Goal: Task Accomplishment & Management: Complete application form

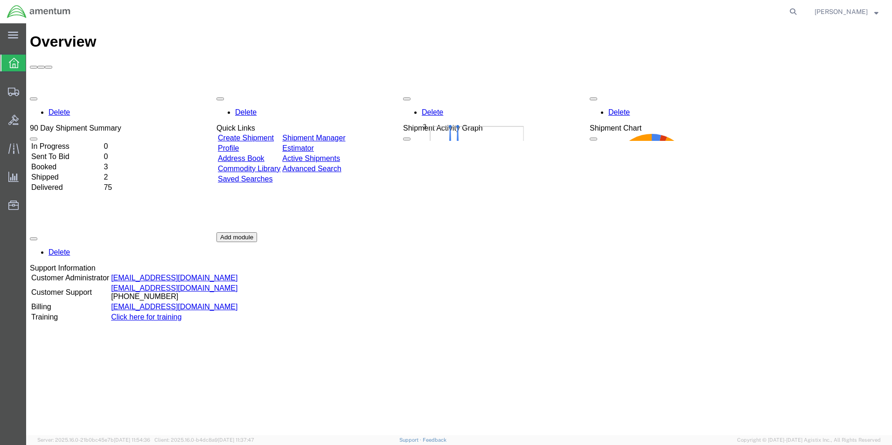
click at [263, 134] on link "Create Shipment" at bounding box center [246, 138] width 56 height 8
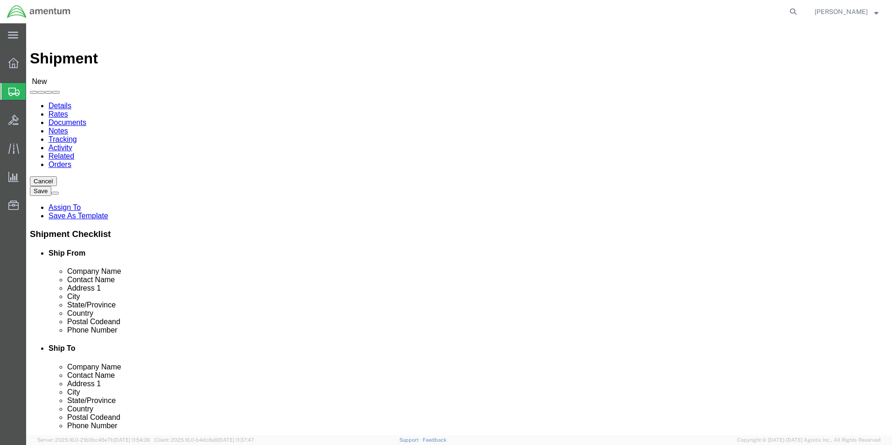
select select
select select "MYPROFILE"
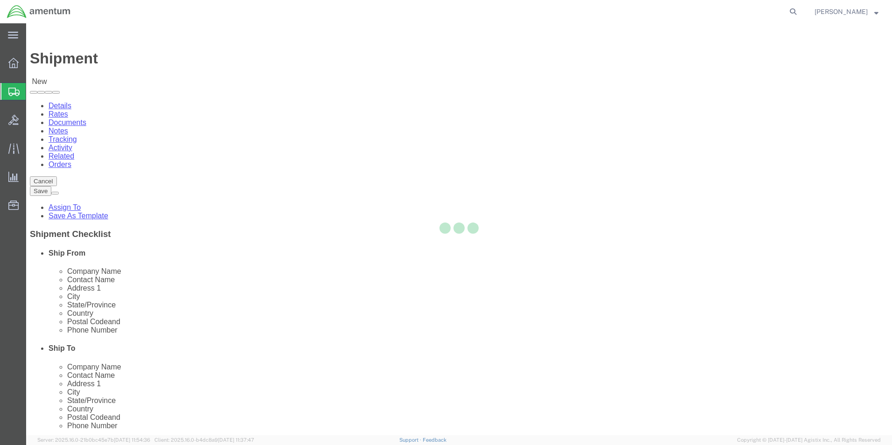
type input "Amentum Services, Inc."
type input "Aaron Wooldridge"
type input "801 Clematis St"
type input "Suite 1, NUWCDETAUTEC, Project Support"
type input "West Palm Beach"
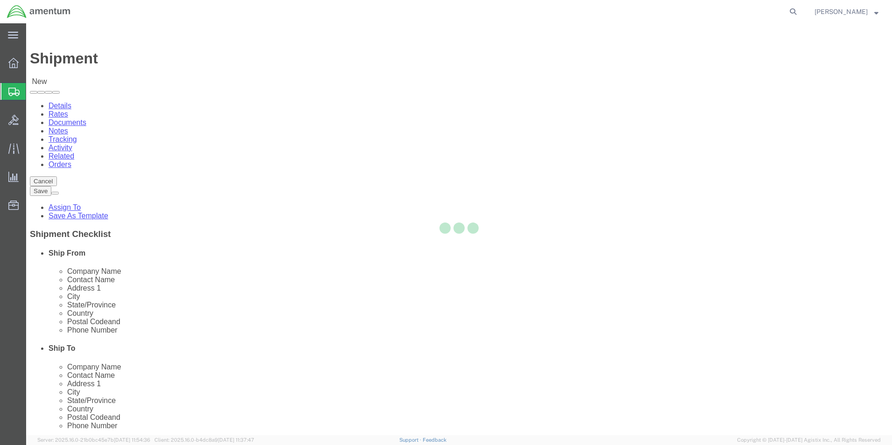
type input "33401"
type input "561-671-2737"
type input "aaron.wooldridge@amentum.com"
checkbox input "true"
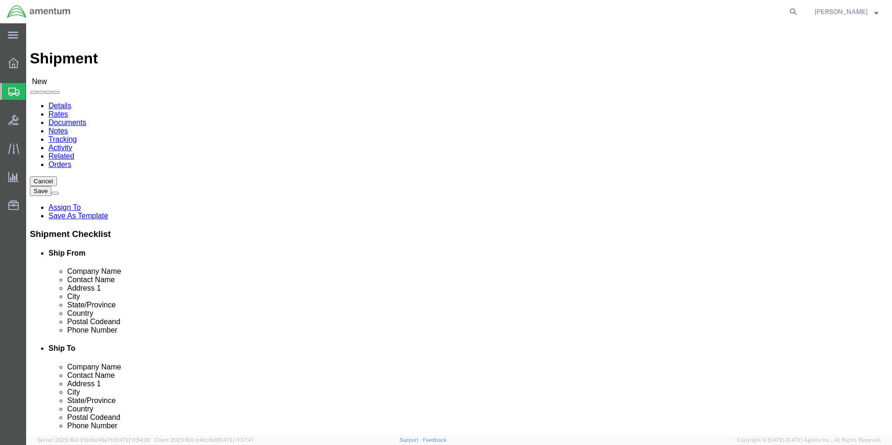
select select "FL"
click input "text"
click input "Amentum"
type input "Amentum Services, Inc."
click label "Contact Name"
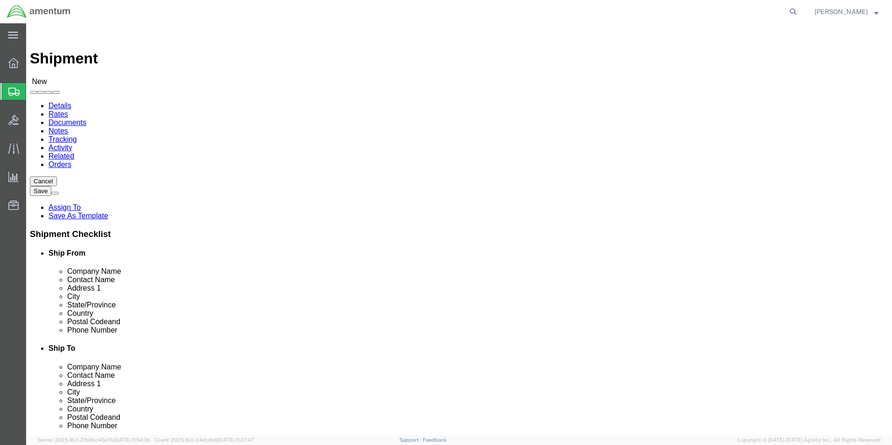
click input "text"
type input "Anthony Harper"
click input "text"
type input "715"
select select
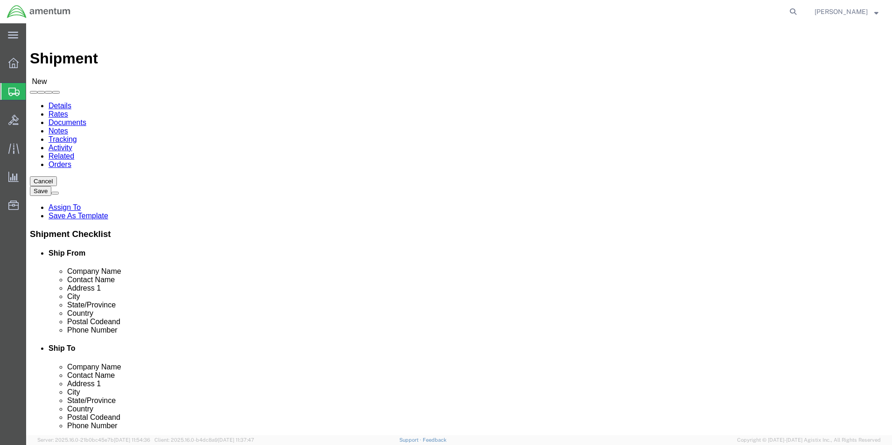
click input "715"
type input "715 Lloyd St."
select select
click input "text"
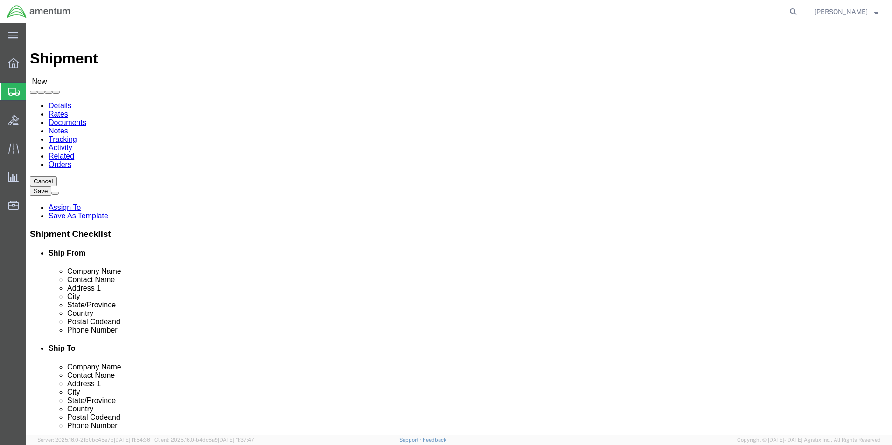
type input "Ft. Walton Beach"
select select
click input "Postal Code"
type input "32547"
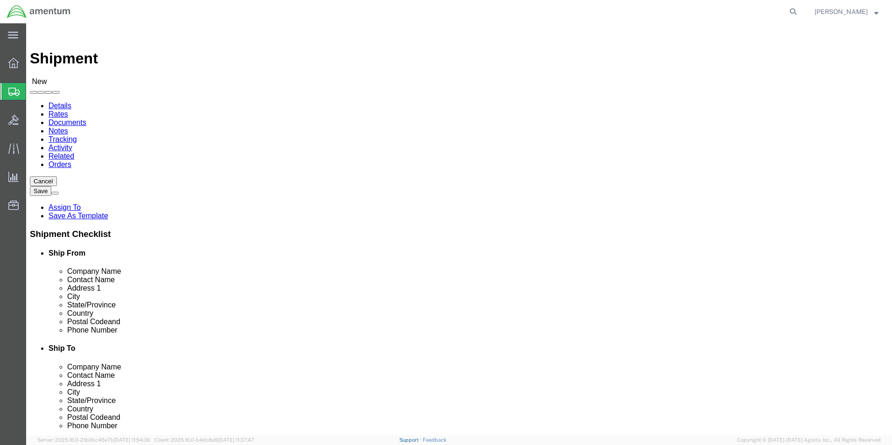
select select
click input "text"
paste input "561.655.5155"
click div "Location My Profile Location 1002-4122-6 1006-5256-0 1026-8910-0 1281-0560-3 13…"
click input "561.655.5155"
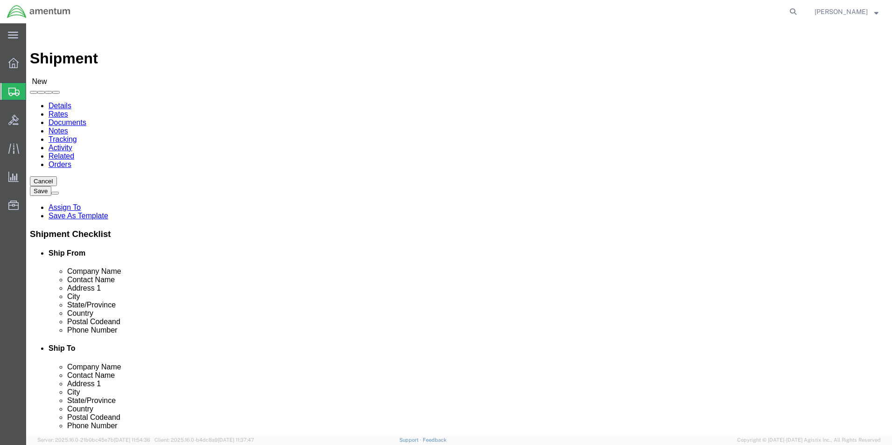
type input "561-655-5155"
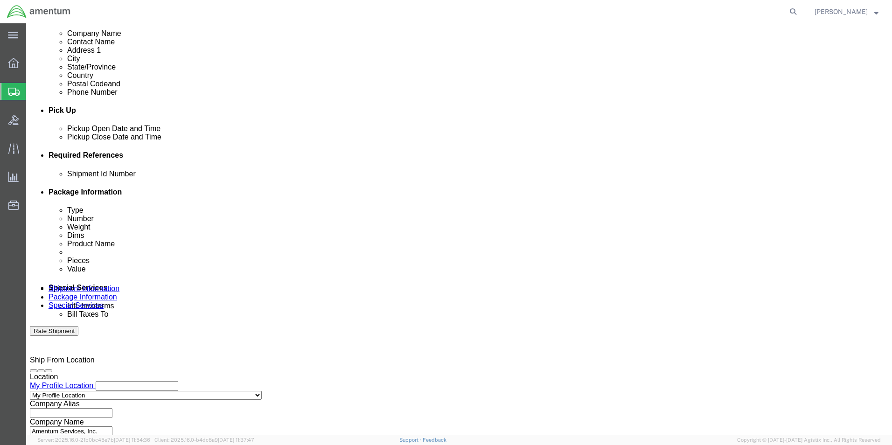
scroll to position [389, 0]
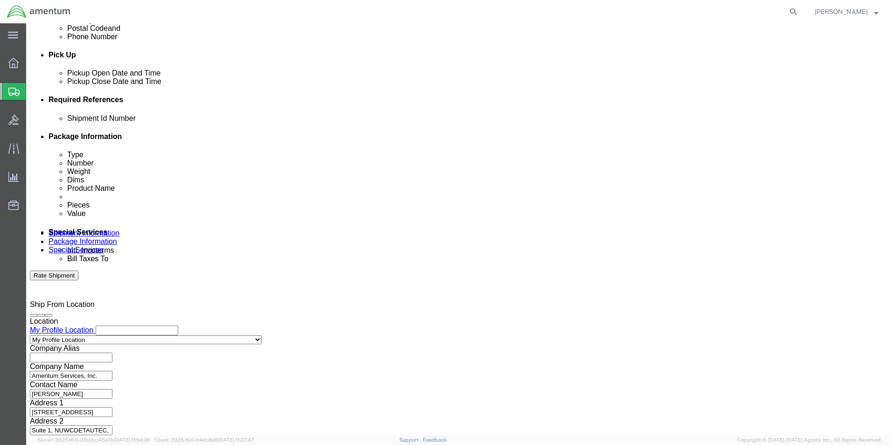
click input "text"
type input "adw081525"
click button "Add reference"
click select "Select Account Type Activity ID Airline Appointment Number ASN Batch Request # …"
select select "DEPT"
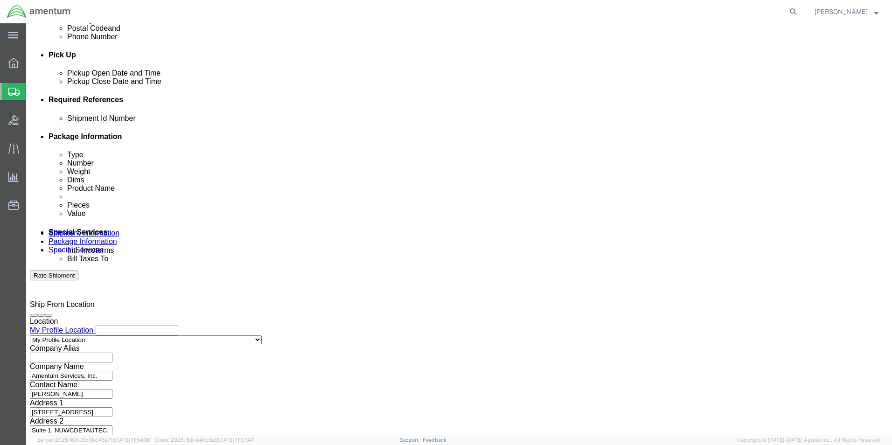
click select "Select Account Type Activity ID Airline Appointment Number ASN Batch Request # …"
click input "text"
type input "AUTEC"
click button "Add reference"
click select "Select Account Type Activity ID Airline Appointment Number ASN Batch Request # …"
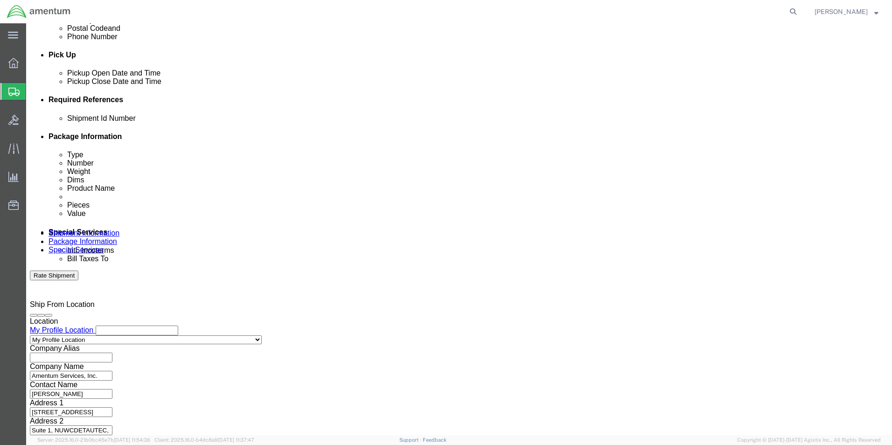
select select "PROJNUM"
click select "Select Account Type Activity ID Airline Appointment Number ASN Batch Request # …"
click input "text"
paste input "4732.C0.03SZ.12090500.900E0120"
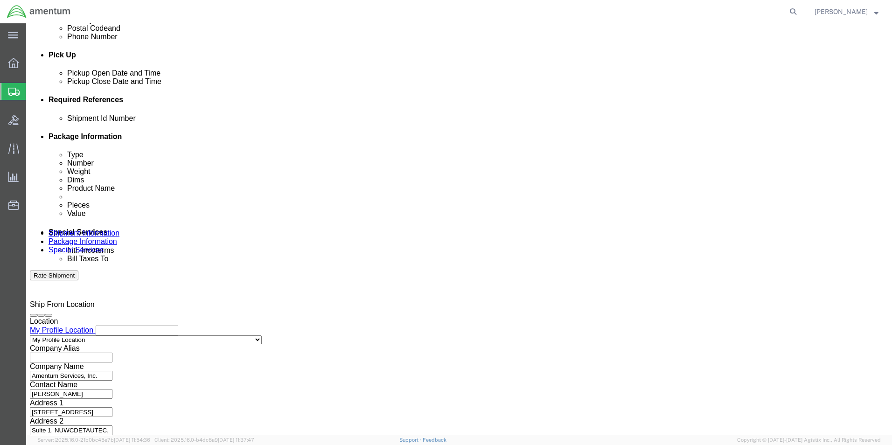
type input "4732.C0.03SZ.12090500.900E0120"
click button "Continue"
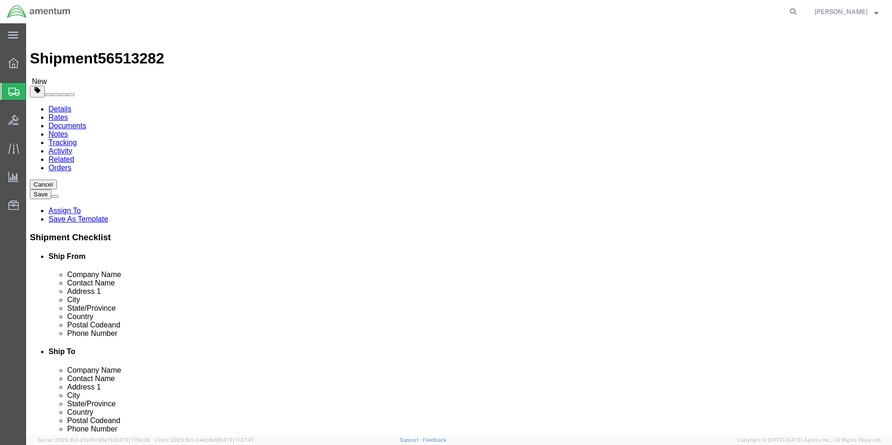
select select "CBOX"
drag, startPoint x: 132, startPoint y: 217, endPoint x: 125, endPoint y: 215, distance: 7.1
click div "0.00 Select kgs lbs"
type input "10.00"
click input "text"
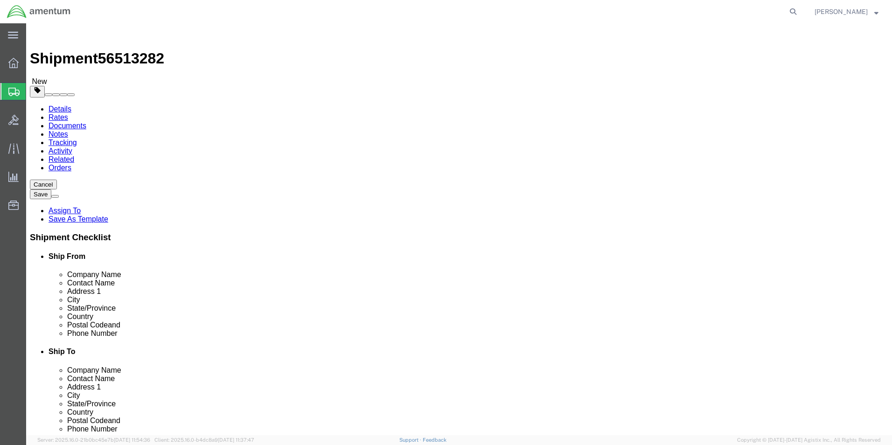
type input "19"
click input "text"
type input "12"
click input "text"
type input "9"
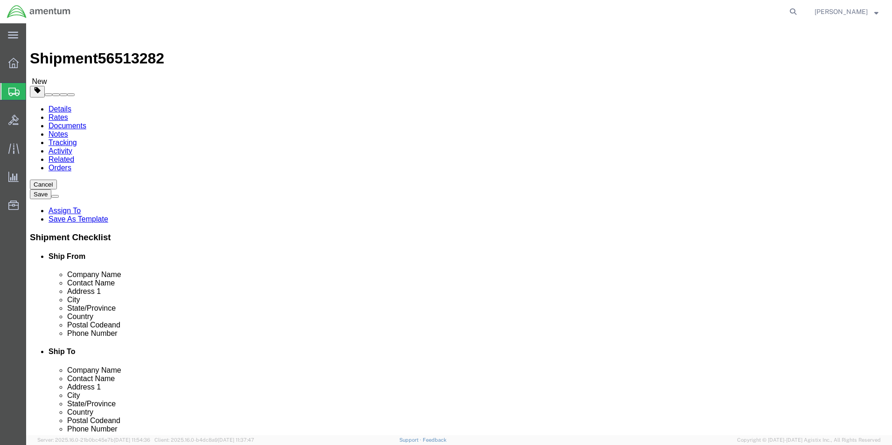
click link "Add Content"
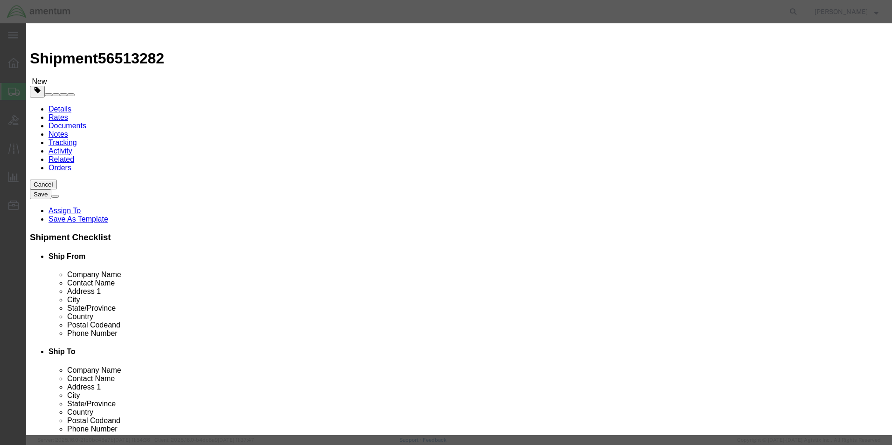
click input "text"
type input "DELL Laptop"
click label "SKU"
click input "0"
drag, startPoint x: 293, startPoint y: 87, endPoint x: 244, endPoint y: 85, distance: 48.5
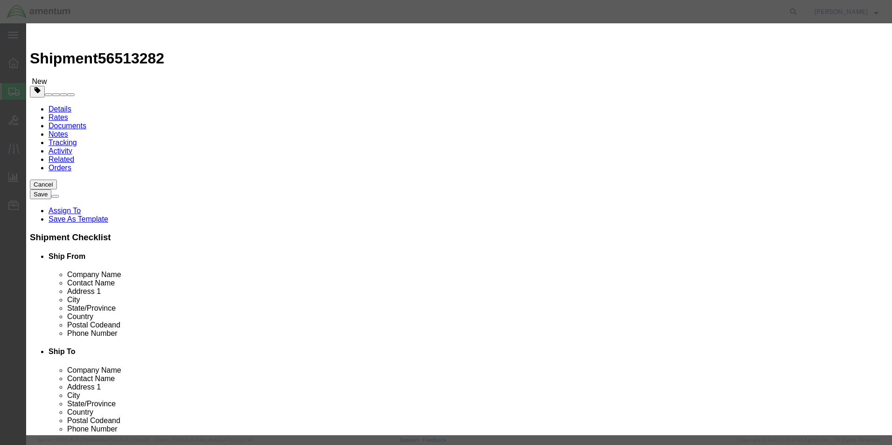
click div "Pieces 01 Select Bag Barrels 100Board Feet Bottle Box Blister Pack Carats Can C…"
type input "1"
click input "text"
type input "1100"
click input "checkbox"
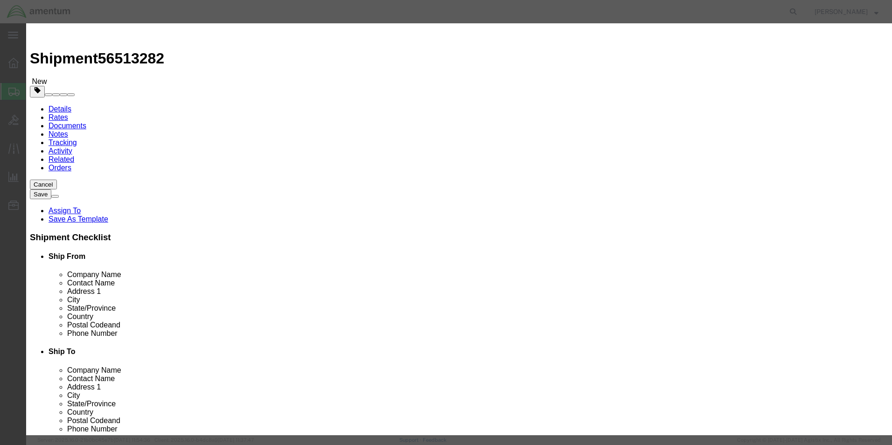
checkbox input "true"
click input "Ion Contained in Equipment (UN3481, PI967)"
checkbox input "true"
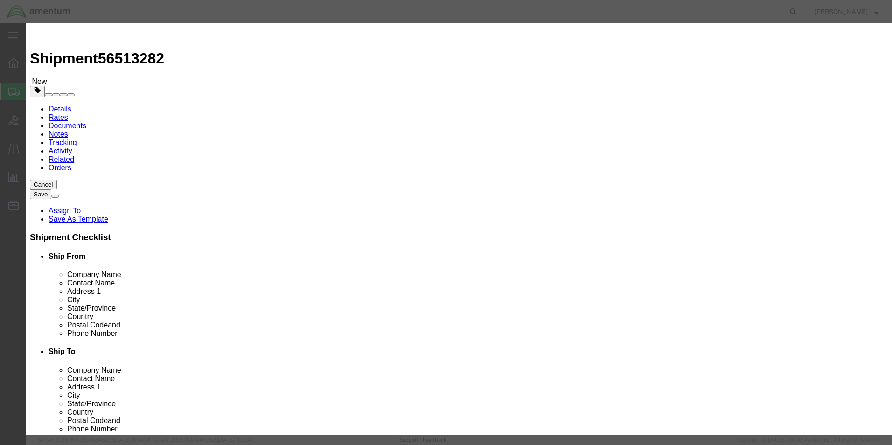
click button "Save & Close"
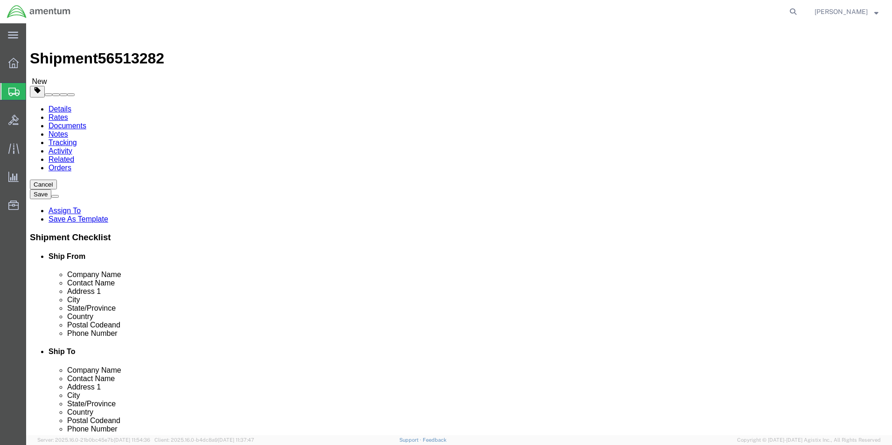
click button "Rate Shipment"
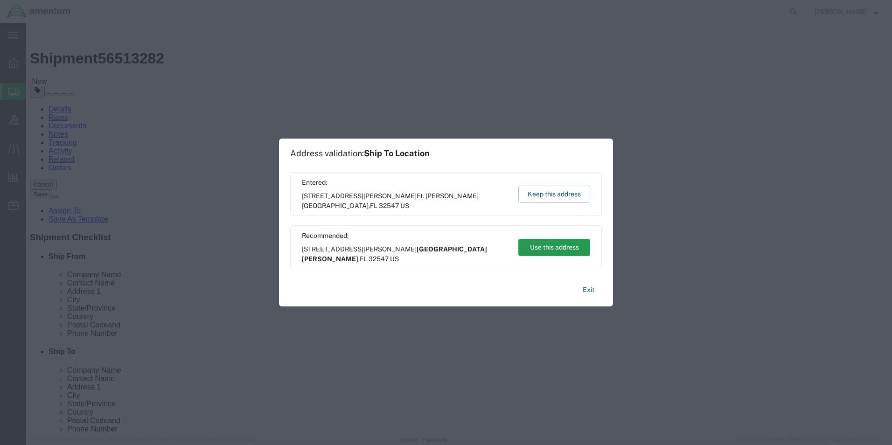
click at [556, 253] on button "Use this address" at bounding box center [554, 247] width 72 height 17
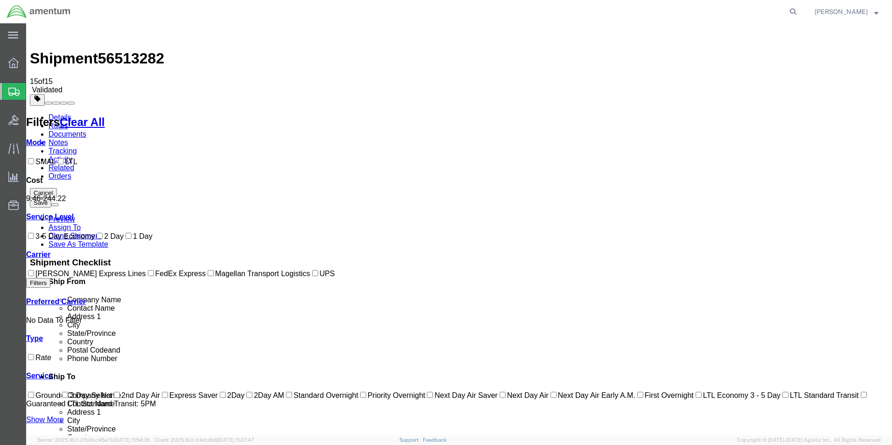
click at [60, 113] on link "Details" at bounding box center [60, 117] width 23 height 8
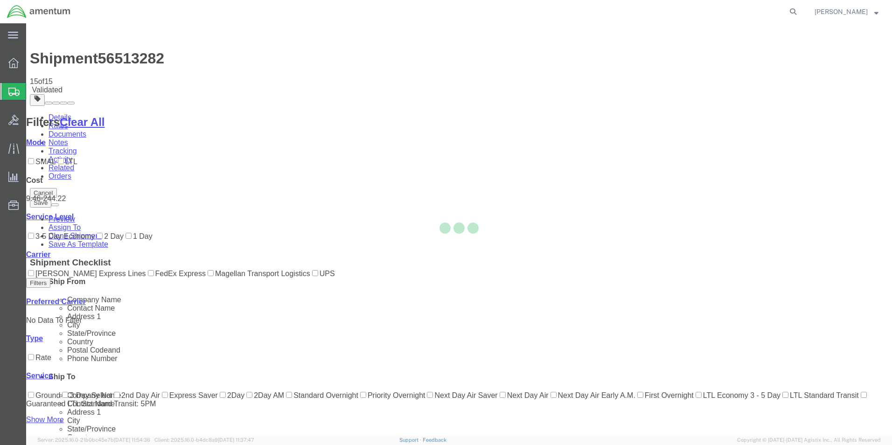
select select "53955"
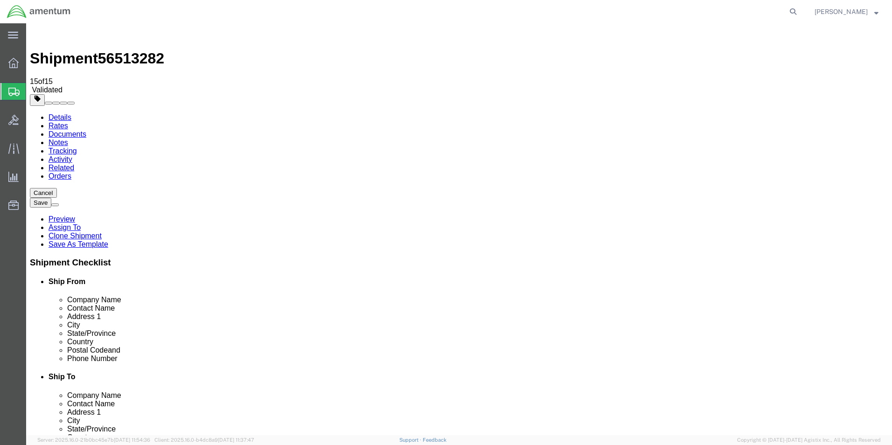
click link "Rates"
